Goal: Task Accomplishment & Management: Manage account settings

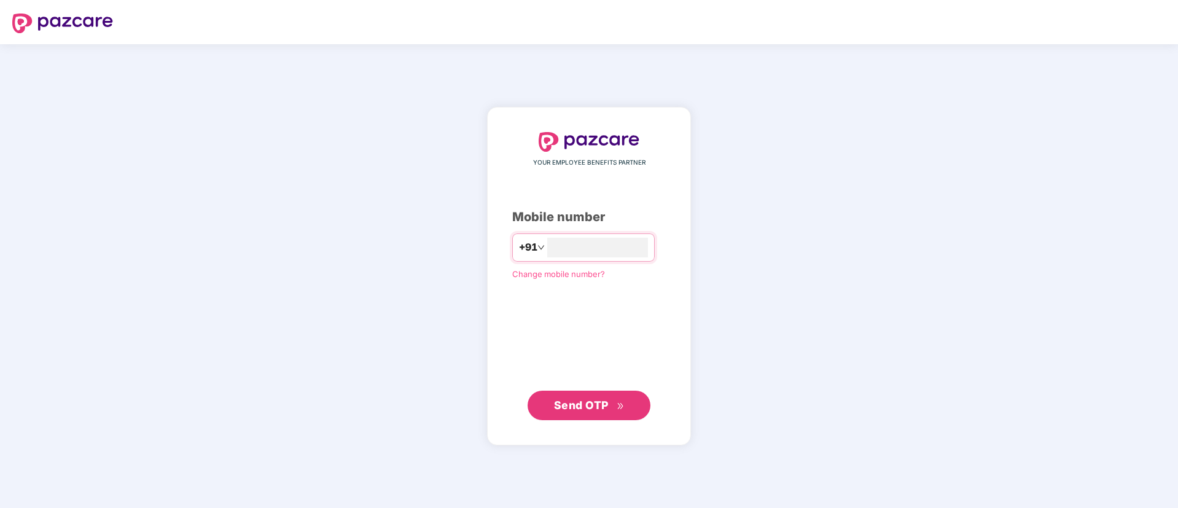
type input "**********"
click at [574, 404] on span "Send OTP" at bounding box center [581, 404] width 55 height 13
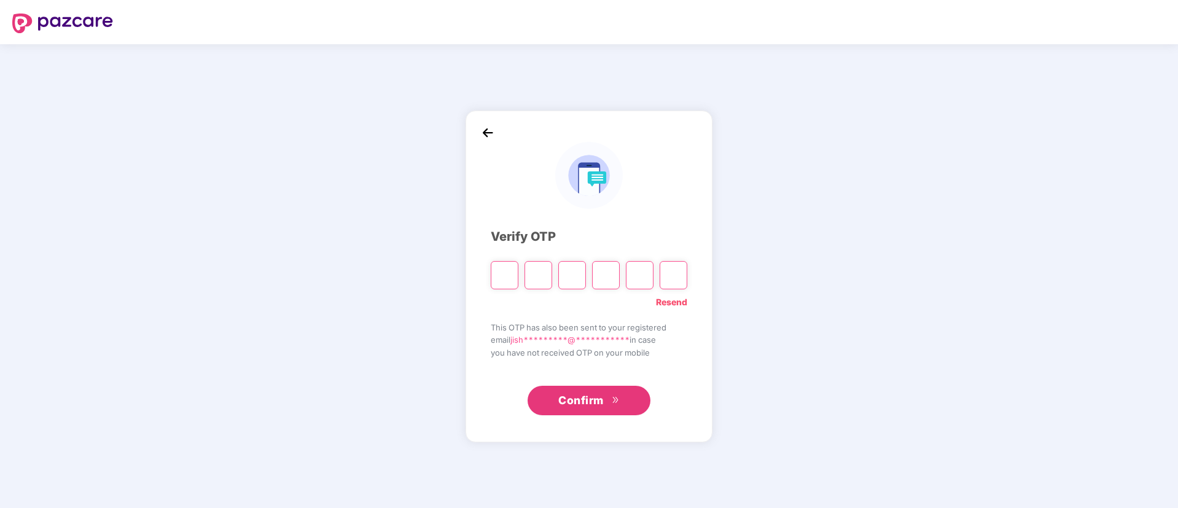
click at [574, 404] on span "Confirm" at bounding box center [580, 400] width 45 height 17
